Goal: Task Accomplishment & Management: Use online tool/utility

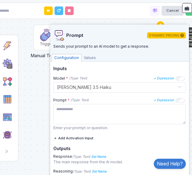
click at [46, 69] on div "1 Trigger Manual Trigger Done Google Sheets Update Cell Activation 1 Product In…" at bounding box center [96, 87] width 198 height 175
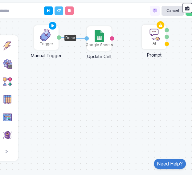
click at [47, 46] on div "Trigger" at bounding box center [46, 44] width 13 height 6
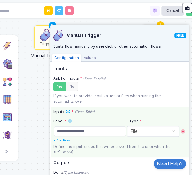
scroll to position [20, 0]
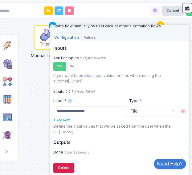
click at [71, 171] on button "Delete" at bounding box center [63, 168] width 21 height 10
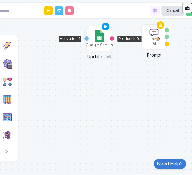
click at [110, 37] on div "Product Info Up..." at bounding box center [112, 38] width 4 height 23
click at [106, 45] on div "Google Sheets" at bounding box center [99, 45] width 27 height 6
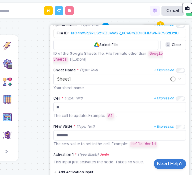
scroll to position [141, 0]
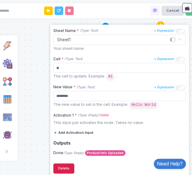
click at [70, 170] on button "Delete" at bounding box center [63, 169] width 21 height 10
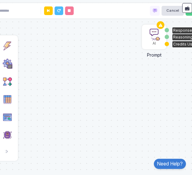
click at [162, 40] on div "AI" at bounding box center [153, 36] width 23 height 23
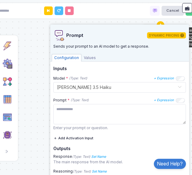
scroll to position [44, 0]
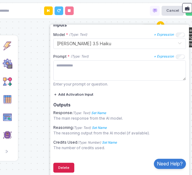
click at [68, 165] on button "Delete" at bounding box center [63, 168] width 21 height 10
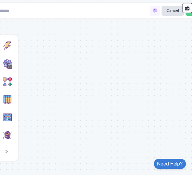
click at [51, 29] on div at bounding box center [96, 87] width 198 height 175
click at [13, 49] on div "Trigger Listen to events and start automation flow." at bounding box center [7, 46] width 15 height 15
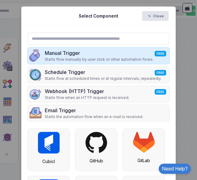
click at [119, 59] on p "Starts flow manually by user click or other automation flows." at bounding box center [99, 60] width 108 height 6
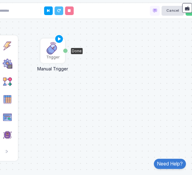
click at [53, 51] on img at bounding box center [53, 48] width 12 height 12
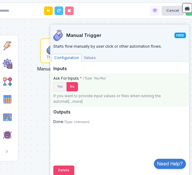
click at [59, 89] on button "Yes" at bounding box center [59, 87] width 13 height 10
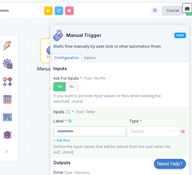
click at [71, 133] on input "text" at bounding box center [90, 132] width 72 height 10
type input "**********"
click at [142, 130] on input "text" at bounding box center [146, 131] width 33 height 7
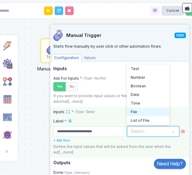
click at [145, 110] on div "File" at bounding box center [148, 112] width 35 height 6
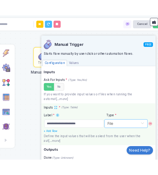
scroll to position [20, 0]
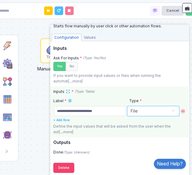
click at [24, 88] on div "Trigger Manual Trigger Done" at bounding box center [96, 87] width 198 height 175
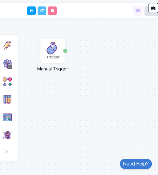
click at [7, 131] on div "AI Action Perform an action via an AI model." at bounding box center [7, 135] width 15 height 15
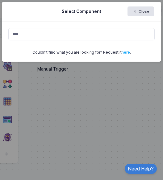
type input "****"
click at [15, 127] on ngb-modal-window "Select Component Close **** Couldn't find what you are looking for? Request it …" at bounding box center [81, 90] width 163 height 180
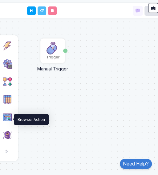
click at [5, 117] on img at bounding box center [7, 117] width 10 height 10
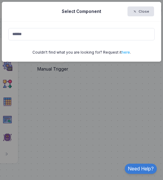
type input "******"
drag, startPoint x: 5, startPoint y: 117, endPoint x: 9, endPoint y: 100, distance: 17.6
click at [9, 100] on ngb-modal-window "Select Component Close ****** Couldn't find what you are looking for? Request i…" at bounding box center [81, 90] width 163 height 180
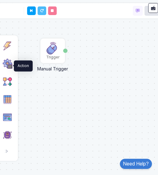
click at [6, 67] on img at bounding box center [7, 64] width 10 height 10
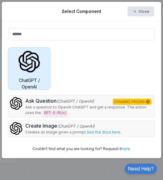
type input "******"
click at [40, 74] on div "ChatGPT / OpenAI" at bounding box center [29, 69] width 42 height 42
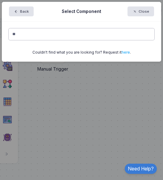
type input "*"
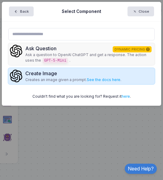
click at [43, 70] on div "Create Image" at bounding box center [73, 73] width 96 height 7
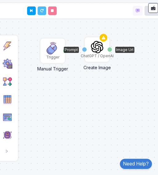
click at [97, 50] on img at bounding box center [97, 47] width 12 height 12
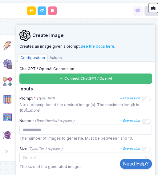
click at [44, 76] on button "Connect ChatGPT / OpenAI" at bounding box center [85, 79] width 132 height 10
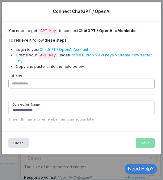
click at [37, 84] on input "api_key" at bounding box center [81, 84] width 146 height 10
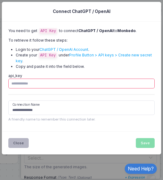
click at [18, 141] on button "Close" at bounding box center [18, 143] width 20 height 10
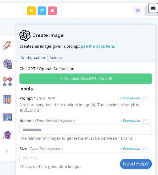
click at [27, 2] on div "Trigger Manual Trigger Done ChatGPT / OpenAI Create Image Prompt Image Url" at bounding box center [79, 87] width 164 height 175
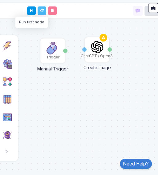
click at [32, 10] on icon at bounding box center [31, 11] width 2 height 4
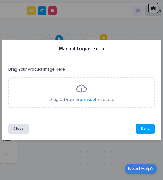
click at [43, 23] on ngb-modal-window "Manual Trigger Form Drag Your Product Image Here Drag & Drop or browse to uploa…" at bounding box center [81, 90] width 163 height 180
